Goal: Task Accomplishment & Management: Use online tool/utility

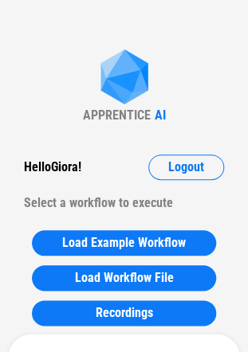
click at [95, 161] on div "Hello [PERSON_NAME] ! Logout" at bounding box center [124, 166] width 200 height 25
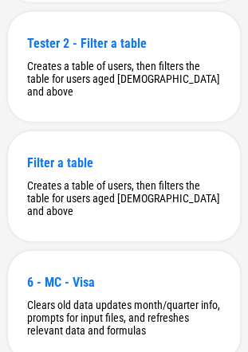
scroll to position [4947, 0]
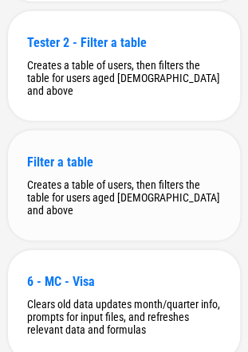
click at [99, 170] on div "Filter a table" at bounding box center [123, 161] width 193 height 15
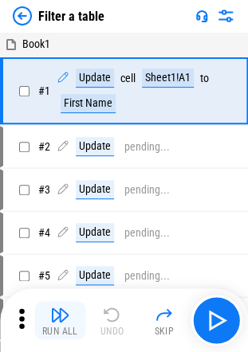
click at [50, 305] on img "button" at bounding box center [59, 314] width 19 height 19
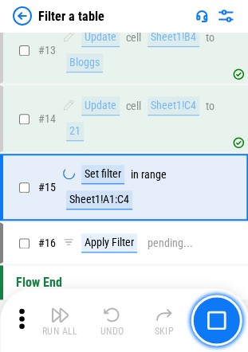
scroll to position [790, 0]
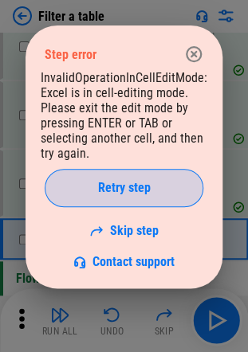
click at [134, 183] on span "Retry step" at bounding box center [124, 187] width 53 height 13
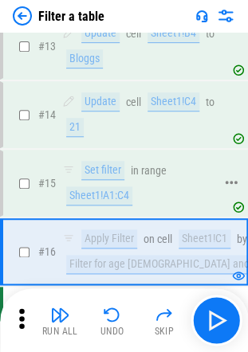
scroll to position [856, 0]
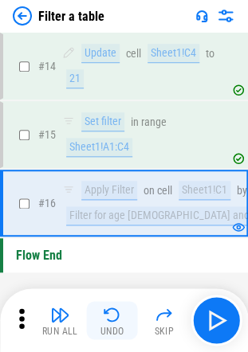
click at [118, 306] on img "button" at bounding box center [112, 314] width 19 height 19
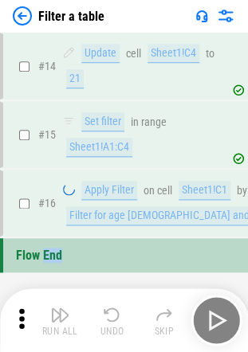
click at [118, 306] on div "Run All Undo Skip" at bounding box center [126, 319] width 232 height 51
click at [118, 306] on img "button" at bounding box center [112, 314] width 19 height 19
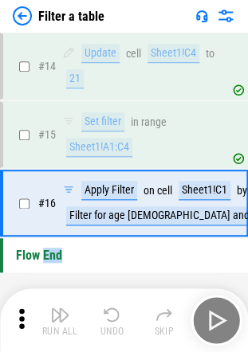
click at [118, 306] on img "button" at bounding box center [112, 314] width 19 height 19
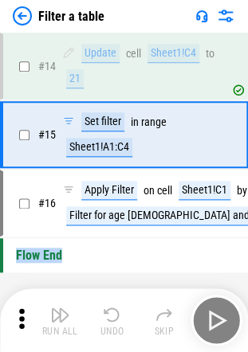
click at [118, 306] on div "Run All Undo Skip" at bounding box center [126, 319] width 232 height 51
click at [118, 306] on img "button" at bounding box center [112, 314] width 19 height 19
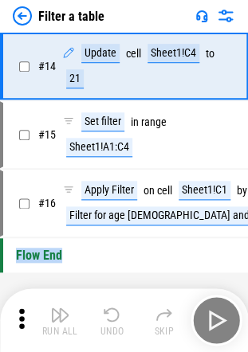
click at [118, 306] on div "Run All Undo Skip" at bounding box center [126, 319] width 232 height 51
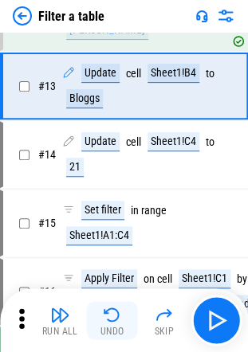
click at [118, 306] on img "button" at bounding box center [112, 314] width 19 height 19
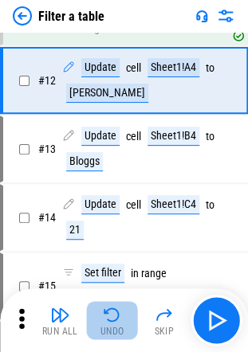
click at [118, 306] on img "button" at bounding box center [112, 314] width 19 height 19
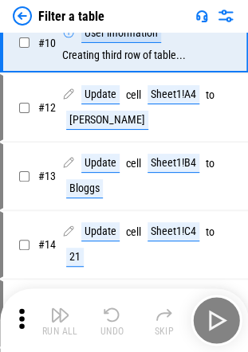
click at [118, 306] on div "Run All Undo Skip" at bounding box center [126, 319] width 232 height 51
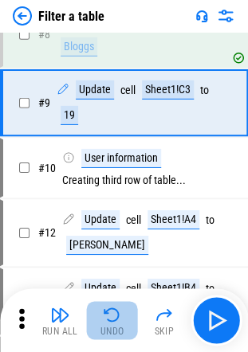
click at [118, 306] on img "button" at bounding box center [112, 314] width 19 height 19
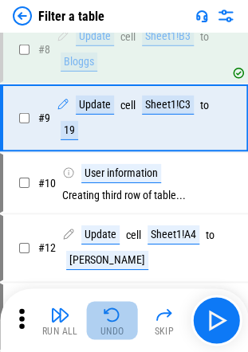
click at [118, 306] on div "Run All Undo Skip" at bounding box center [126, 319] width 232 height 51
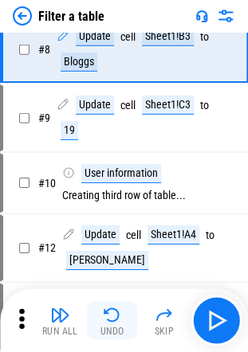
click at [118, 306] on img "button" at bounding box center [112, 314] width 19 height 19
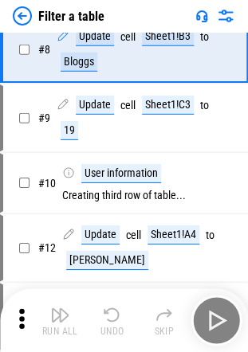
click at [118, 306] on div "Run All Undo Skip" at bounding box center [126, 319] width 232 height 51
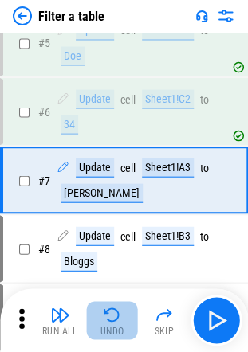
click at [118, 306] on img "button" at bounding box center [112, 314] width 19 height 19
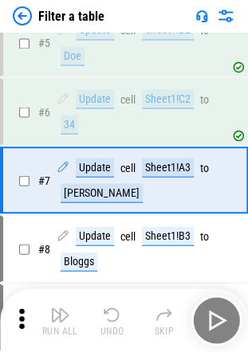
click at [118, 306] on div "Run All Undo Skip" at bounding box center [126, 319] width 232 height 51
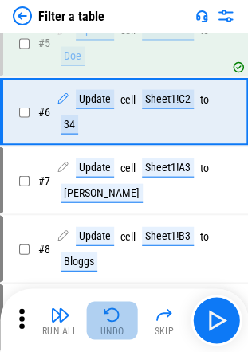
click at [118, 306] on img "button" at bounding box center [112, 314] width 19 height 19
click at [118, 306] on div "Run All Undo Skip" at bounding box center [126, 319] width 232 height 51
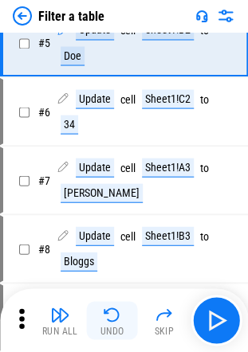
click at [118, 306] on img "button" at bounding box center [112, 314] width 19 height 19
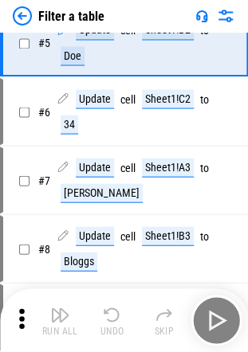
click at [118, 306] on div "Run All Undo Skip" at bounding box center [126, 319] width 232 height 51
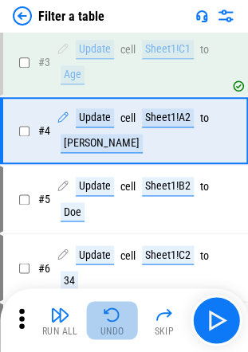
click at [118, 306] on img "button" at bounding box center [112, 314] width 19 height 19
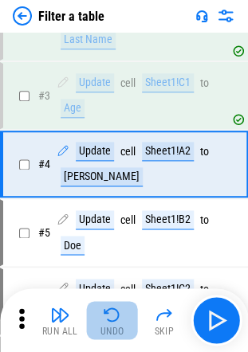
click at [118, 306] on div "Run All Undo Skip" at bounding box center [126, 319] width 232 height 51
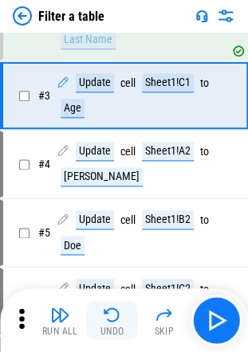
click at [118, 306] on img "button" at bounding box center [112, 314] width 19 height 19
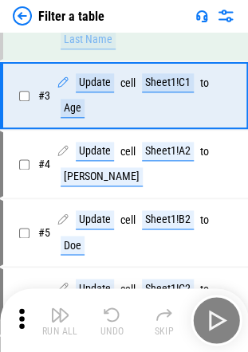
click at [118, 306] on div "Run All Undo Skip" at bounding box center [126, 319] width 232 height 51
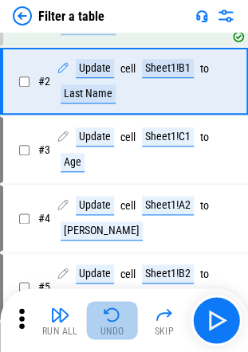
click at [118, 306] on img "button" at bounding box center [112, 314] width 19 height 19
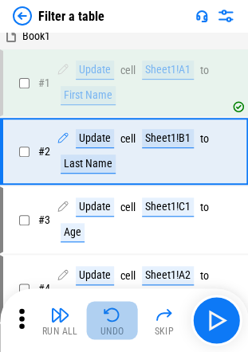
click at [118, 306] on div "Run All Undo Skip" at bounding box center [126, 319] width 232 height 51
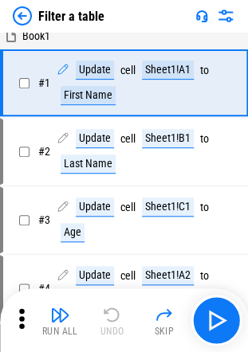
click at [118, 306] on div "Run All Undo Skip" at bounding box center [126, 319] width 232 height 51
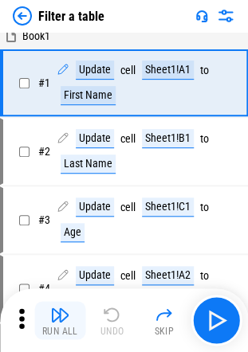
click at [73, 314] on button "Run All" at bounding box center [59, 320] width 51 height 38
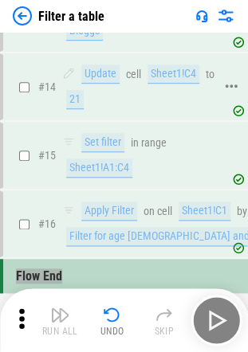
scroll to position [826, 0]
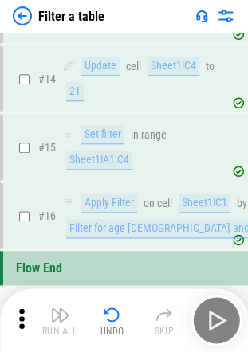
click at [110, 298] on div "Run All Undo Skip" at bounding box center [126, 319] width 232 height 51
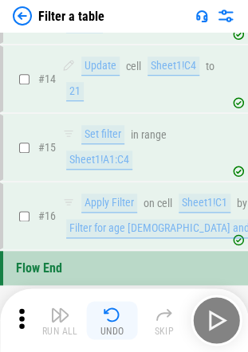
click at [112, 305] on img "button" at bounding box center [112, 314] width 19 height 19
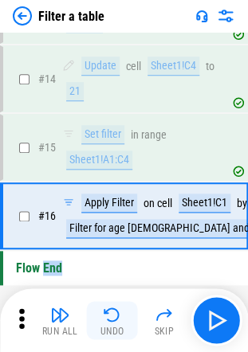
click at [112, 304] on div "Run All Undo Skip" at bounding box center [126, 319] width 232 height 51
click at [112, 305] on img "button" at bounding box center [112, 314] width 19 height 19
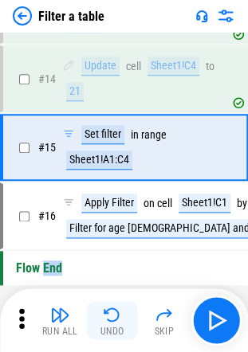
click at [112, 305] on img "button" at bounding box center [112, 314] width 19 height 19
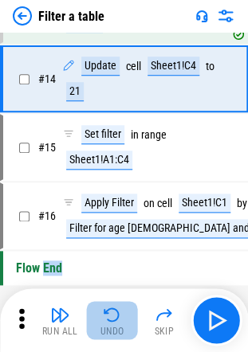
click at [112, 305] on img "button" at bounding box center [112, 314] width 19 height 19
click at [112, 304] on div "Run All Undo Skip" at bounding box center [126, 319] width 232 height 51
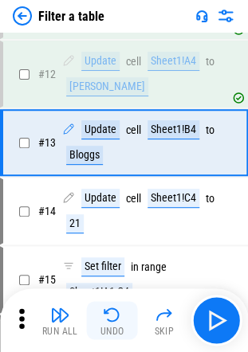
click at [112, 305] on img "button" at bounding box center [112, 314] width 19 height 19
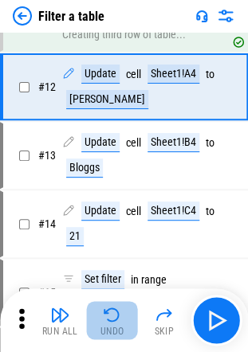
click at [112, 305] on img "button" at bounding box center [112, 314] width 19 height 19
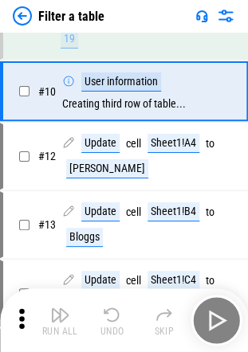
click at [112, 305] on img "button" at bounding box center [112, 314] width 19 height 19
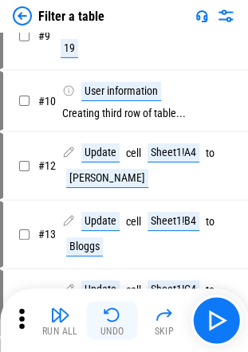
click at [112, 304] on div "Run All Undo Skip" at bounding box center [126, 319] width 232 height 51
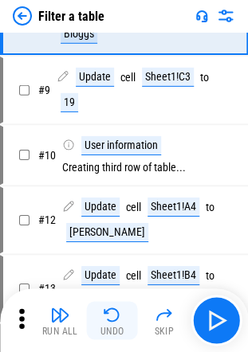
click at [112, 305] on img "button" at bounding box center [112, 314] width 19 height 19
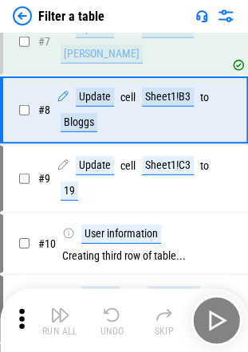
click at [112, 304] on div "Run All Undo Skip" at bounding box center [126, 319] width 232 height 51
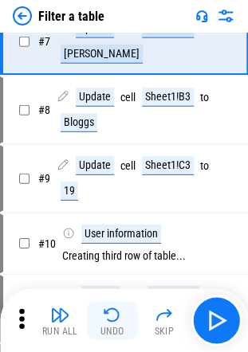
click at [112, 305] on img "button" at bounding box center [112, 314] width 19 height 19
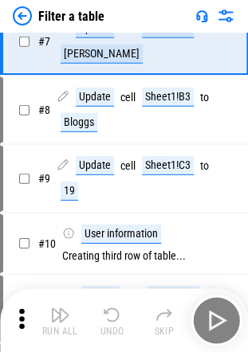
click at [112, 304] on div "Run All Undo Skip" at bounding box center [126, 319] width 232 height 51
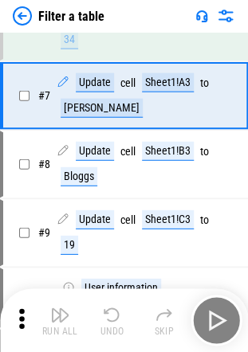
click at [112, 305] on img "button" at bounding box center [112, 314] width 19 height 19
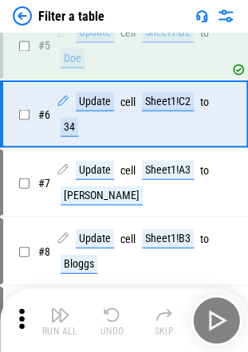
click at [112, 304] on div "Run All Undo Skip" at bounding box center [126, 319] width 232 height 51
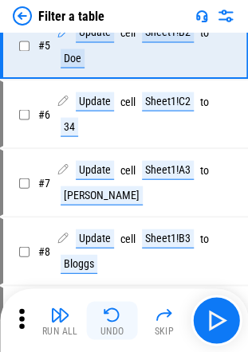
click at [112, 305] on img "button" at bounding box center [112, 314] width 19 height 19
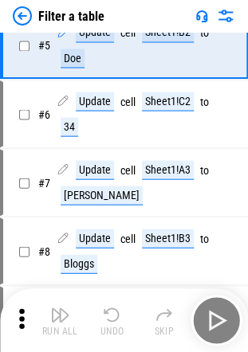
click at [112, 304] on div "Run All Undo Skip" at bounding box center [126, 319] width 232 height 51
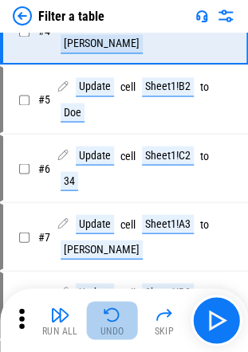
click at [112, 305] on img "button" at bounding box center [112, 314] width 19 height 19
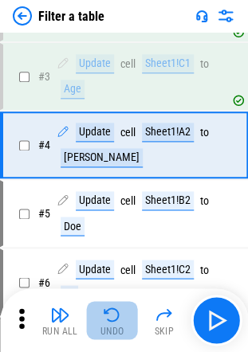
click at [112, 305] on img "button" at bounding box center [112, 314] width 19 height 19
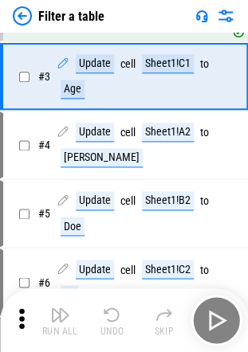
click at [112, 304] on div "Run All Undo Skip" at bounding box center [126, 319] width 232 height 51
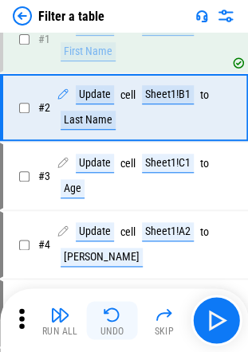
click at [112, 305] on img "button" at bounding box center [112, 314] width 19 height 19
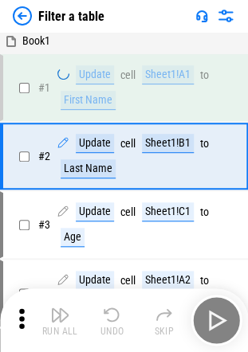
click at [112, 304] on div "Run All Undo Skip" at bounding box center [126, 319] width 232 height 51
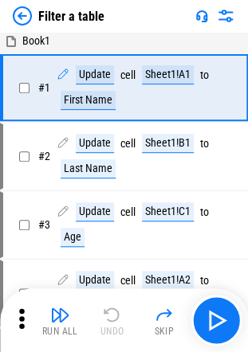
click at [112, 304] on div "Run All Undo Skip" at bounding box center [126, 319] width 232 height 51
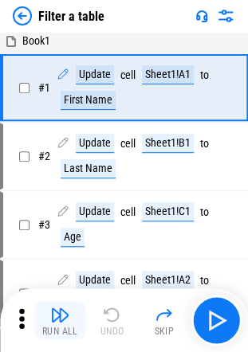
click at [60, 309] on img "button" at bounding box center [59, 314] width 19 height 19
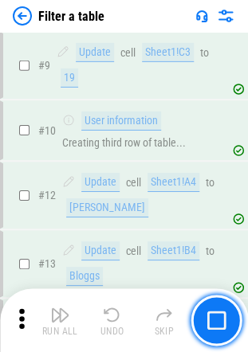
scroll to position [618, 0]
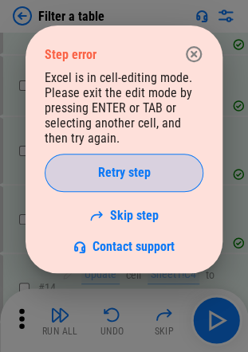
click at [131, 177] on span "Retry step" at bounding box center [124, 172] width 53 height 13
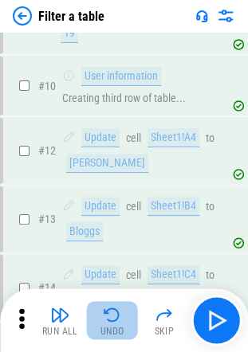
click at [105, 315] on img "button" at bounding box center [112, 314] width 19 height 19
click at [105, 315] on div "Run All Undo Skip" at bounding box center [126, 319] width 232 height 51
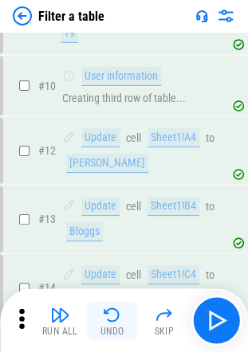
scroll to position [764, 0]
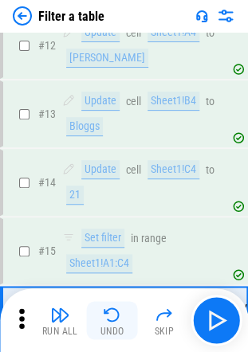
click at [105, 315] on img "button" at bounding box center [112, 314] width 19 height 19
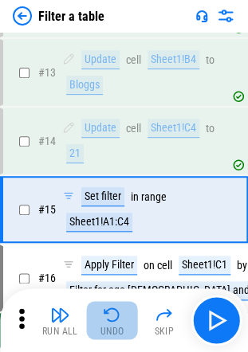
click at [105, 315] on img "button" at bounding box center [112, 314] width 19 height 19
click at [105, 315] on div "Run All Undo Skip" at bounding box center [126, 319] width 232 height 51
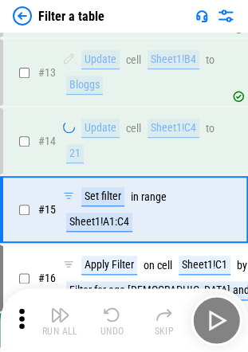
click at [105, 315] on div "Run All Undo Skip" at bounding box center [126, 319] width 232 height 51
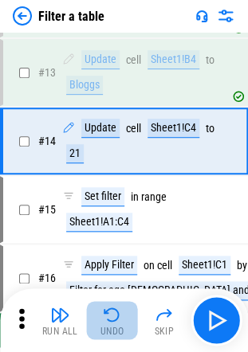
click at [105, 315] on img "button" at bounding box center [112, 314] width 19 height 19
click at [105, 315] on div "Run All Undo Skip" at bounding box center [126, 319] width 232 height 51
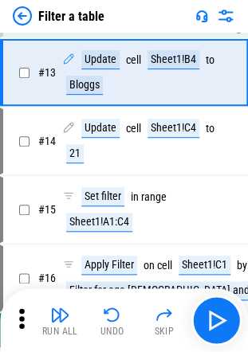
click at [105, 315] on img "button" at bounding box center [112, 314] width 19 height 19
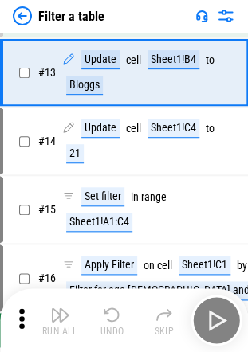
click at [105, 315] on div "Run All Undo Skip" at bounding box center [126, 319] width 232 height 51
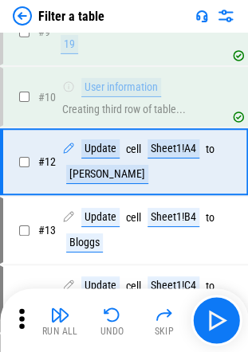
click at [105, 315] on img "button" at bounding box center [112, 314] width 19 height 19
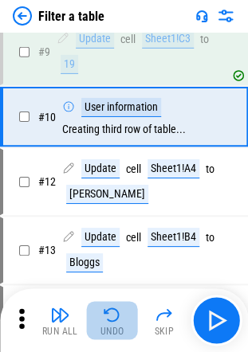
click at [105, 315] on img "button" at bounding box center [112, 314] width 19 height 19
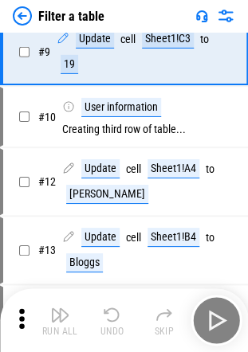
click at [105, 315] on div "Run All Undo Skip" at bounding box center [126, 319] width 232 height 51
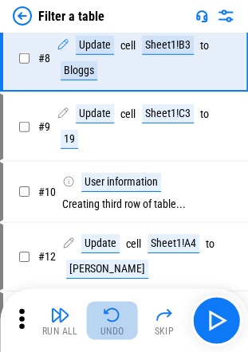
click at [105, 315] on img "button" at bounding box center [112, 314] width 19 height 19
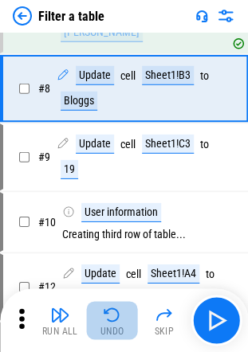
click at [105, 315] on div "Run All Undo Skip" at bounding box center [126, 319] width 232 height 51
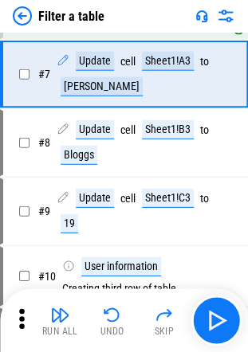
click at [105, 315] on img "button" at bounding box center [112, 314] width 19 height 19
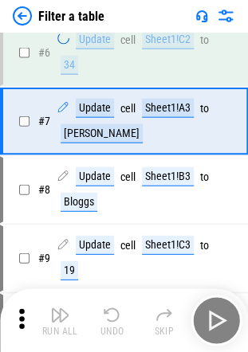
click at [105, 315] on div "Run All Undo Skip" at bounding box center [126, 319] width 232 height 51
click at [105, 315] on img "button" at bounding box center [112, 314] width 19 height 19
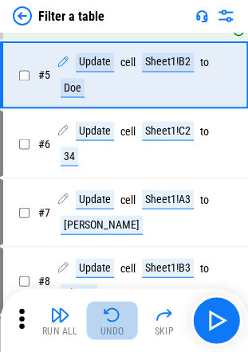
click at [105, 315] on img "button" at bounding box center [112, 314] width 19 height 19
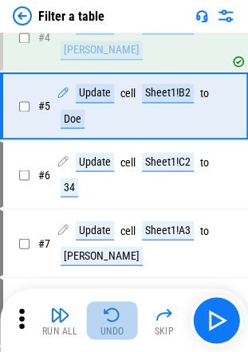
click at [105, 315] on div "Run All Undo Skip" at bounding box center [126, 319] width 232 height 51
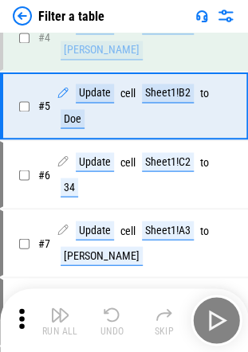
click at [105, 315] on img "button" at bounding box center [112, 314] width 19 height 19
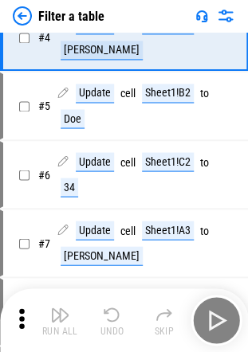
click at [105, 315] on div "Run All Undo Skip" at bounding box center [126, 319] width 232 height 51
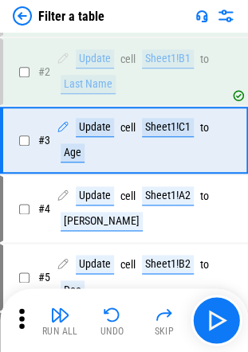
click at [105, 315] on img "button" at bounding box center [112, 314] width 19 height 19
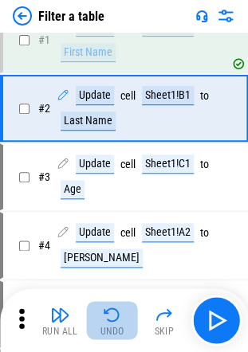
click at [105, 315] on img "button" at bounding box center [112, 314] width 19 height 19
click at [105, 315] on div "Run All Undo Skip" at bounding box center [126, 319] width 232 height 51
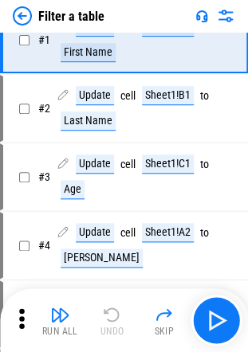
click at [105, 315] on div "Run All Undo Skip" at bounding box center [126, 319] width 232 height 51
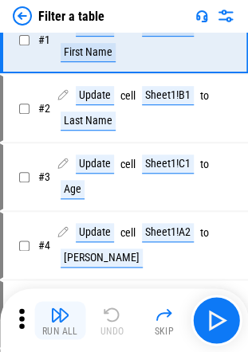
click at [56, 312] on img "button" at bounding box center [59, 314] width 19 height 19
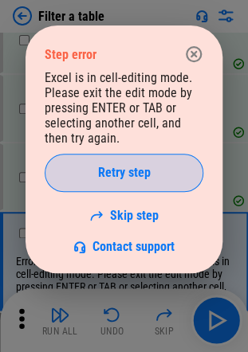
drag, startPoint x: 119, startPoint y: 170, endPoint x: 42, endPoint y: 165, distance: 77.4
click at [119, 170] on span "Retry step" at bounding box center [124, 172] width 53 height 13
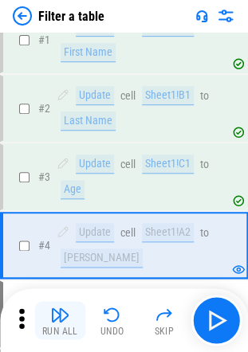
click at [65, 333] on div "Run All" at bounding box center [60, 331] width 36 height 10
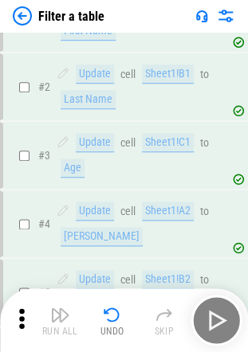
scroll to position [72, 0]
